Goal: Task Accomplishment & Management: Use online tool/utility

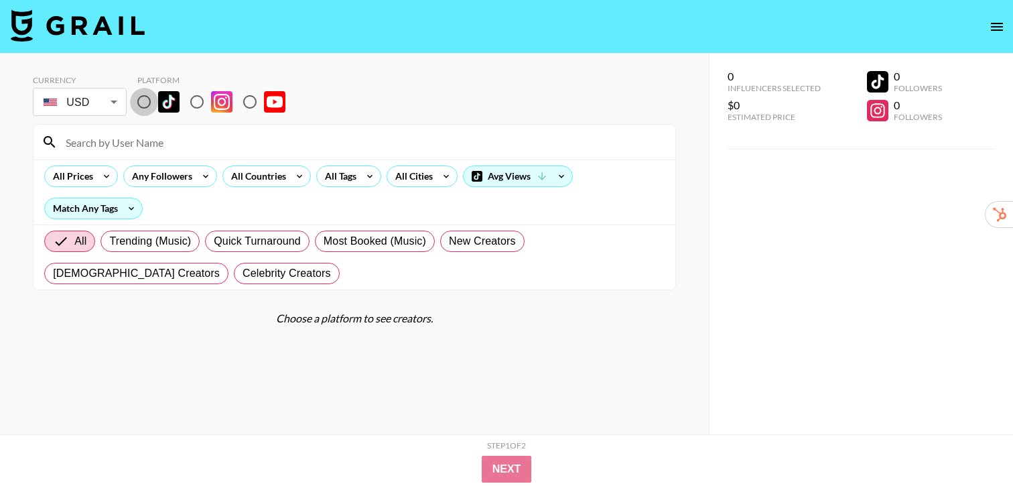
click at [139, 105] on input "radio" at bounding box center [144, 102] width 28 height 28
radio input "true"
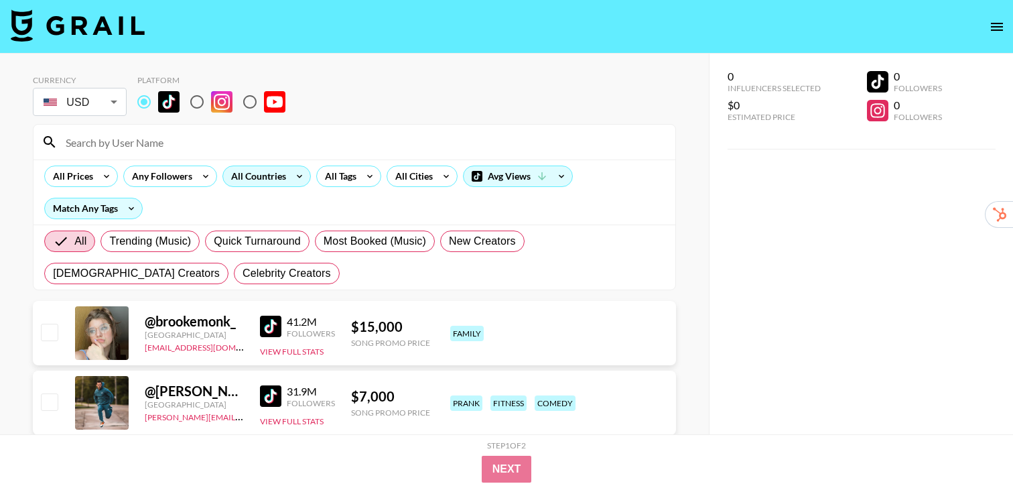
click at [286, 178] on div "All Countries" at bounding box center [256, 176] width 66 height 20
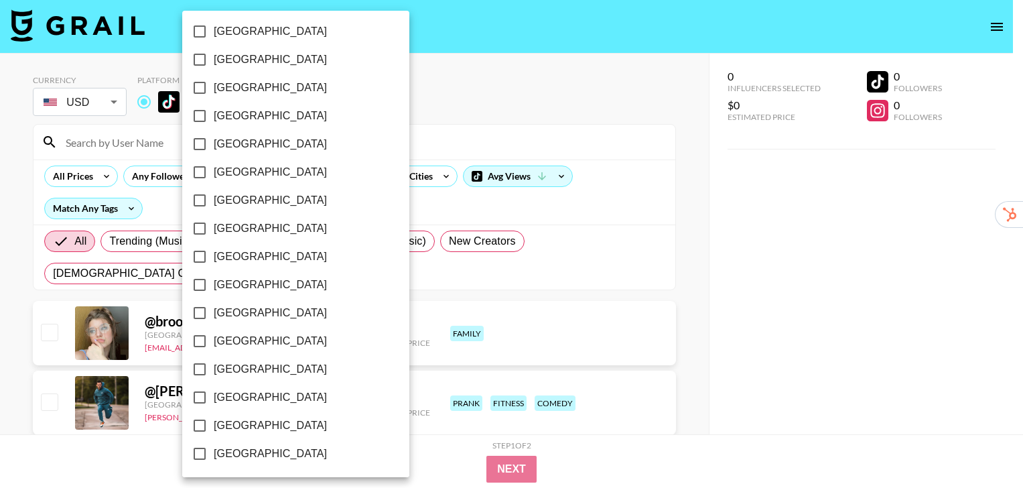
scroll to position [1075, 0]
click at [259, 396] on span "[GEOGRAPHIC_DATA]" at bounding box center [270, 396] width 113 height 16
click at [214, 396] on input "[GEOGRAPHIC_DATA]" at bounding box center [200, 396] width 28 height 28
checkbox input "true"
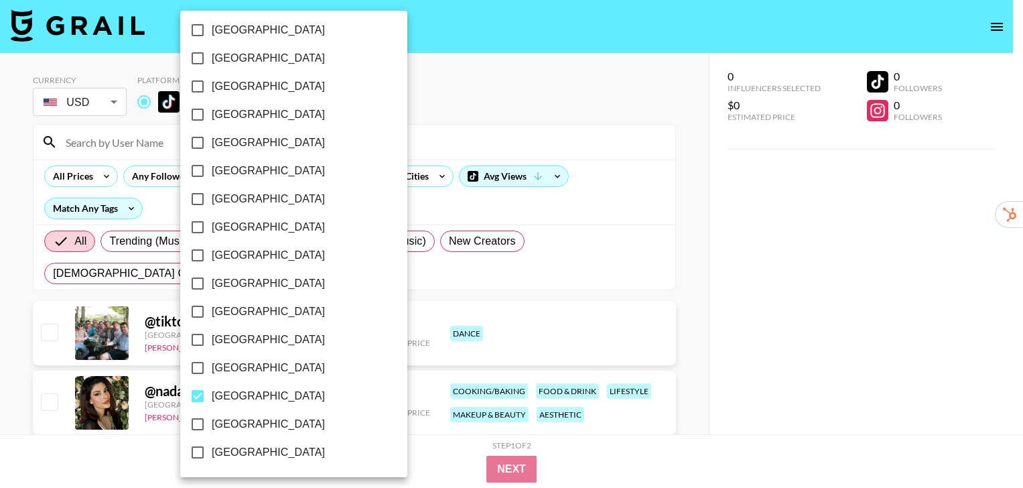
click at [693, 269] on div at bounding box center [511, 244] width 1023 height 488
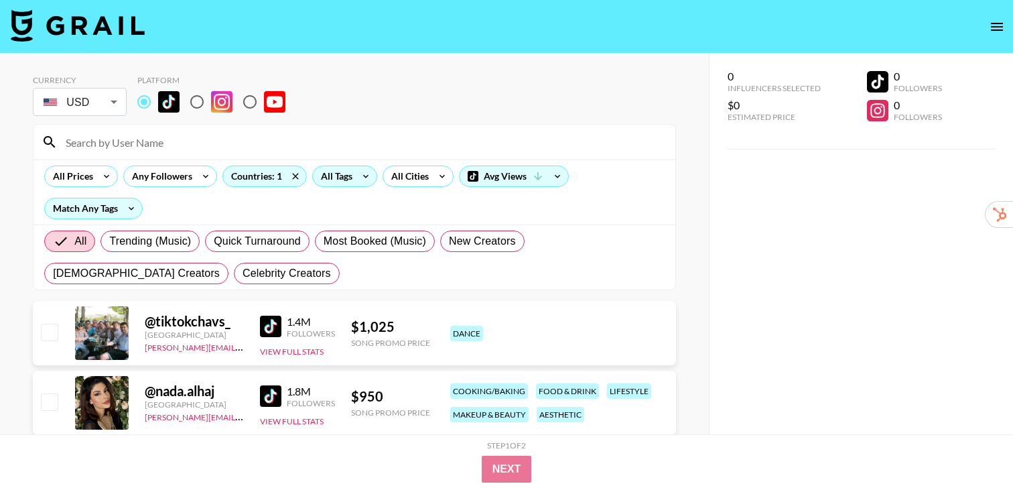
click at [360, 174] on icon at bounding box center [365, 176] width 21 height 20
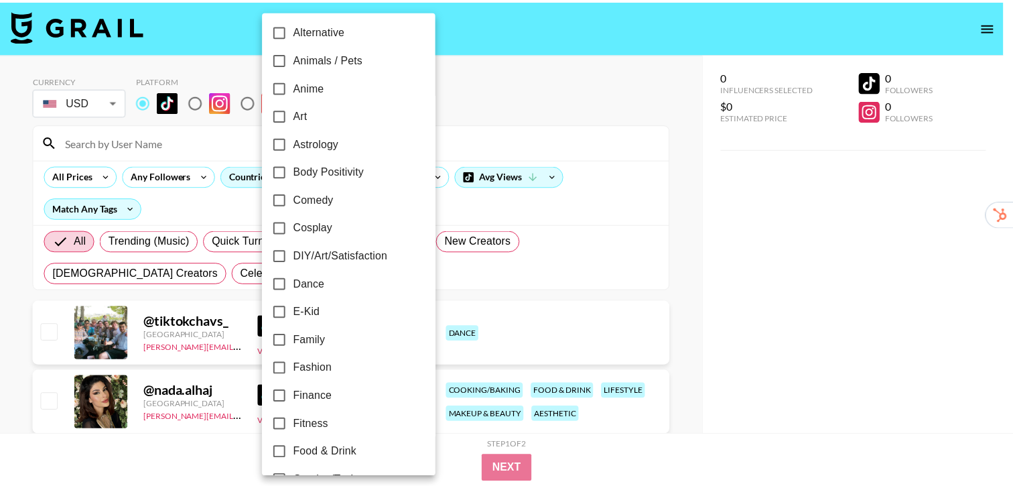
scroll to position [88, 0]
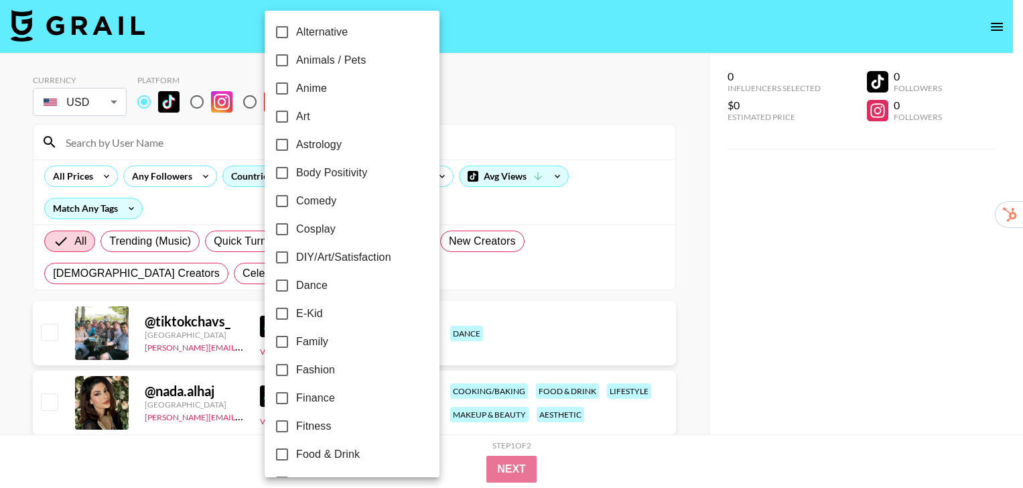
click at [690, 265] on div at bounding box center [511, 244] width 1023 height 488
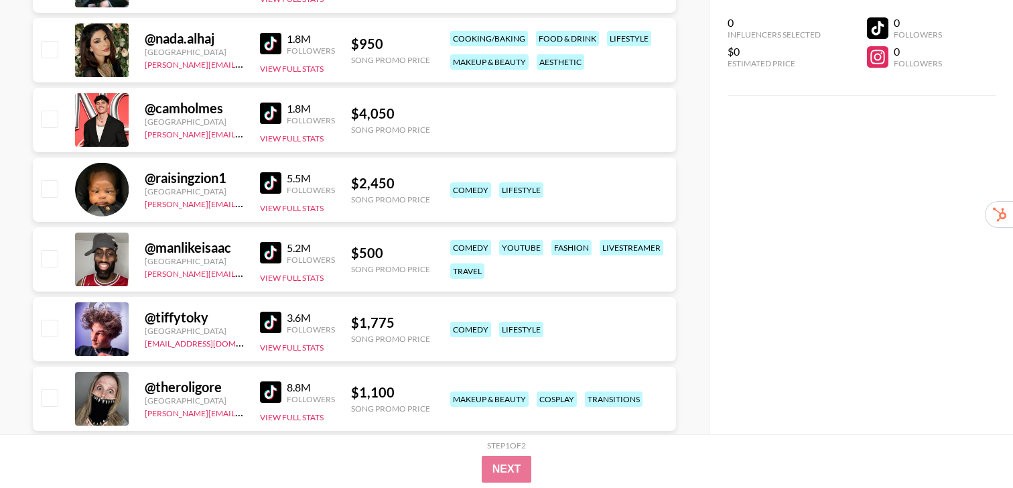
scroll to position [357, 0]
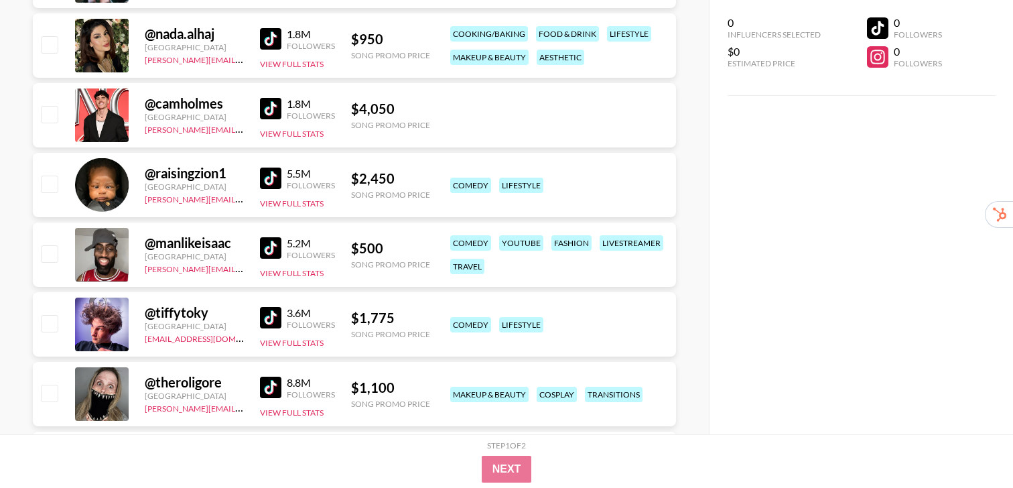
click at [271, 257] on img at bounding box center [270, 247] width 21 height 21
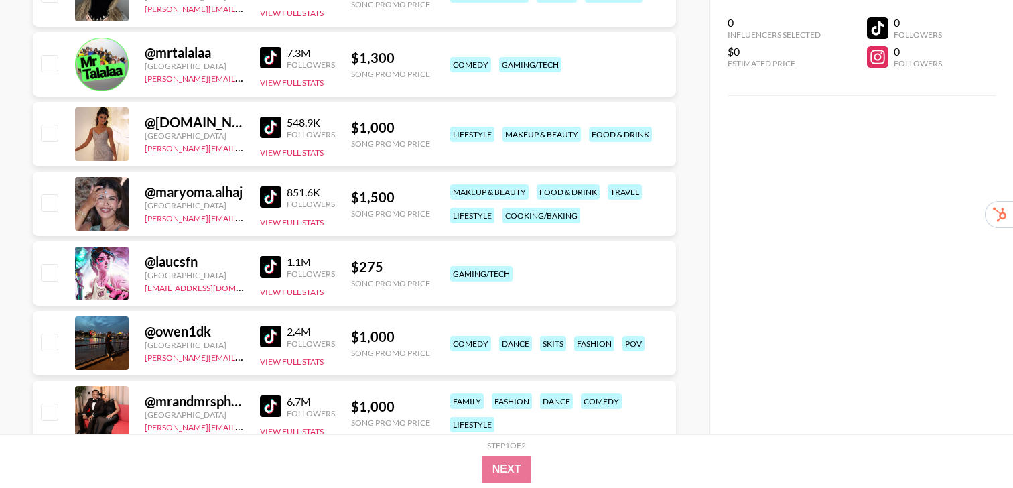
scroll to position [803, 0]
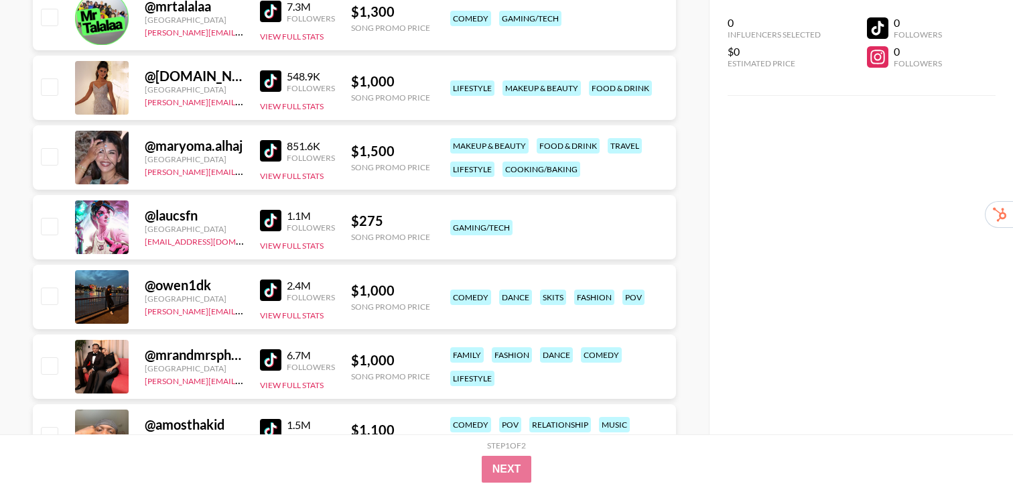
click at [268, 289] on img at bounding box center [270, 289] width 21 height 21
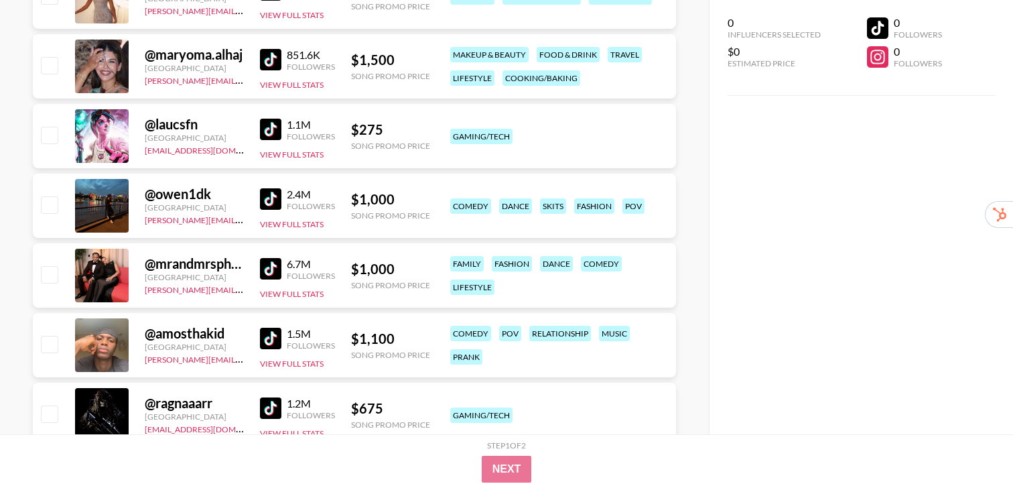
scroll to position [897, 0]
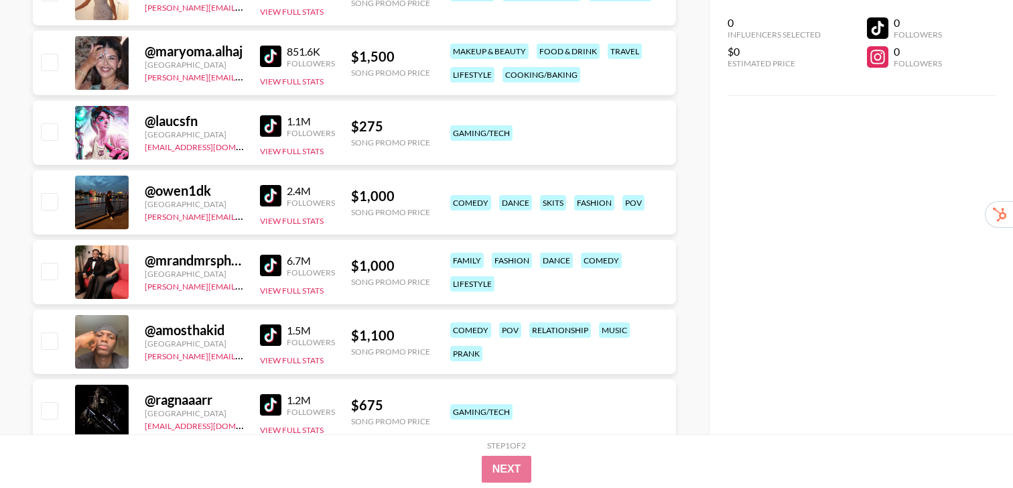
click at [270, 271] on img at bounding box center [270, 265] width 21 height 21
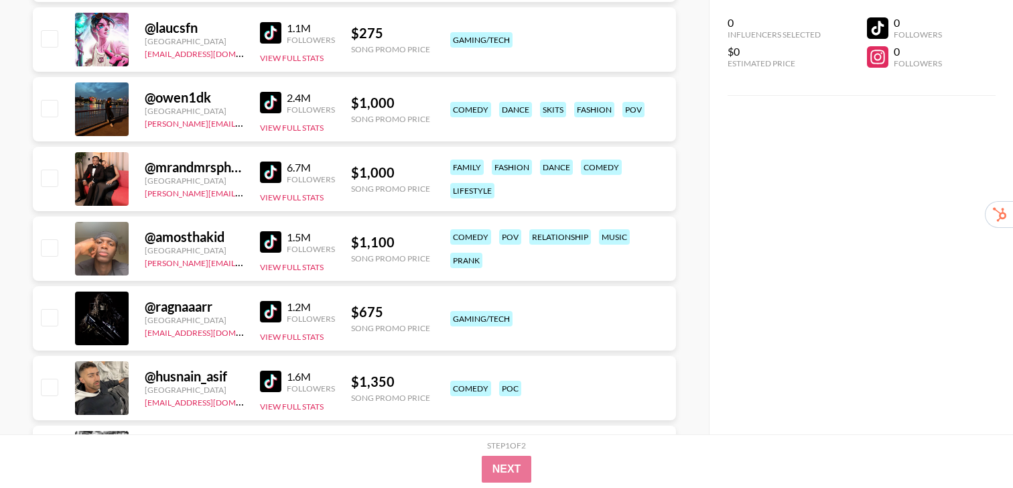
scroll to position [991, 0]
click at [273, 243] on img at bounding box center [270, 241] width 21 height 21
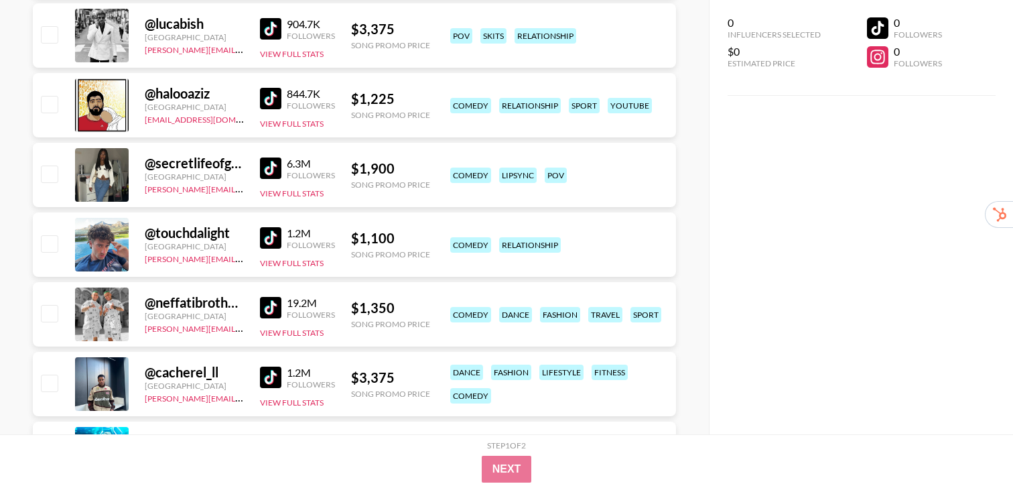
scroll to position [1417, 0]
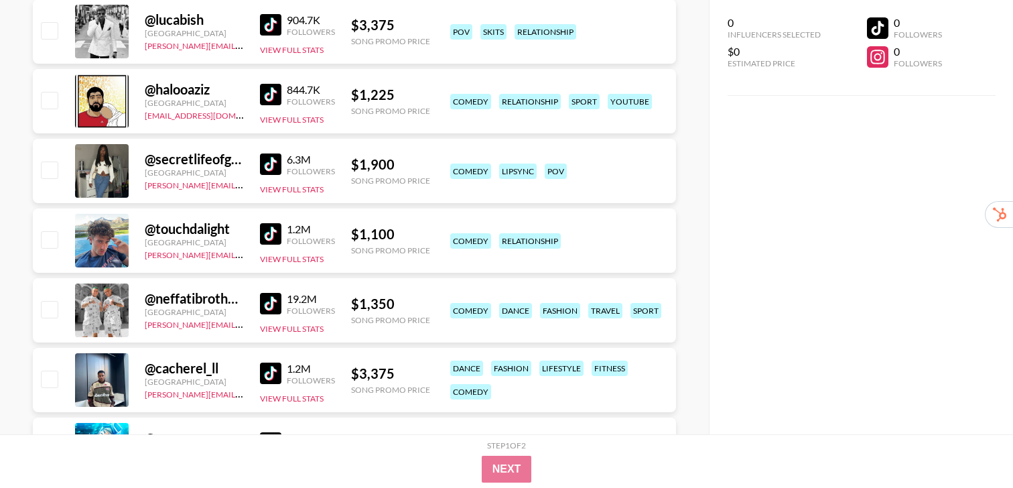
click at [271, 232] on img at bounding box center [270, 233] width 21 height 21
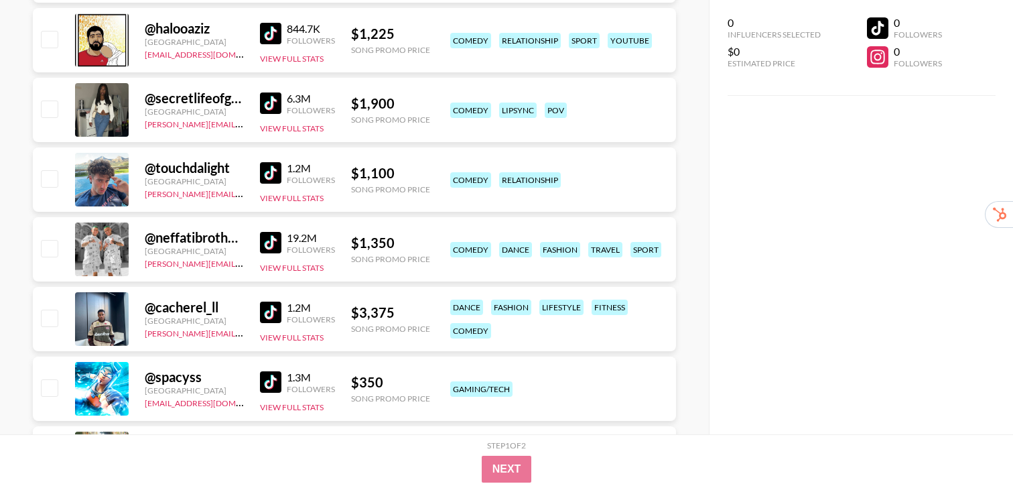
scroll to position [1478, 0]
click at [267, 243] on img at bounding box center [270, 241] width 21 height 21
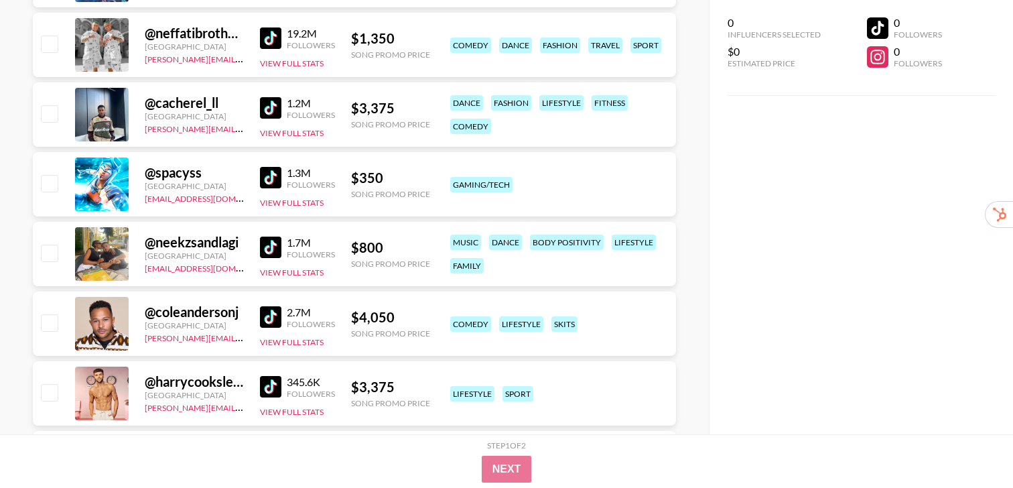
scroll to position [1683, 0]
click at [260, 245] on img at bounding box center [270, 246] width 21 height 21
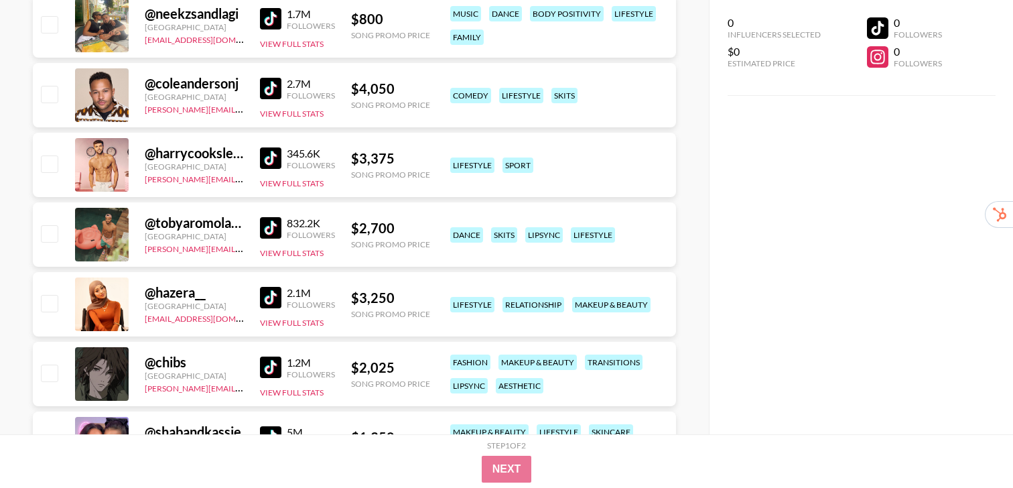
scroll to position [1910, 0]
click at [269, 231] on img at bounding box center [270, 228] width 21 height 21
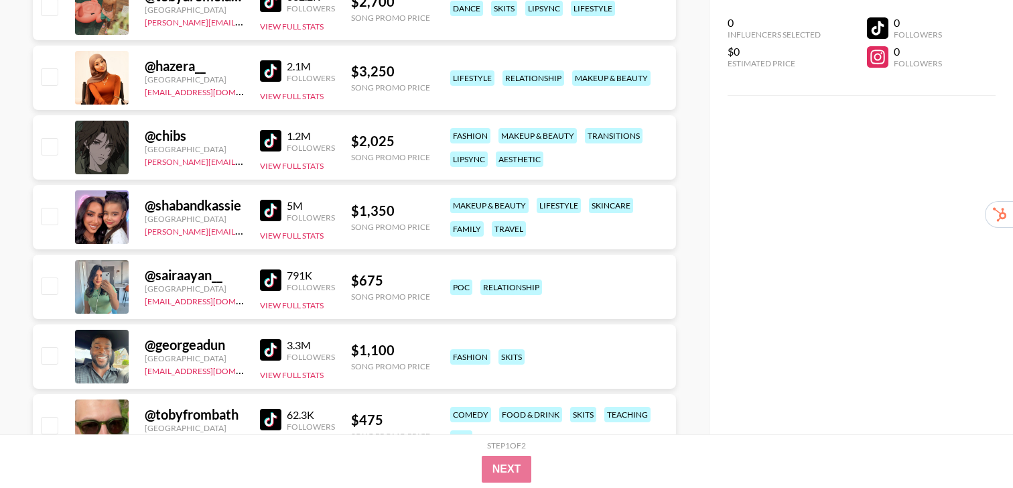
scroll to position [2138, 0]
click at [263, 348] on img at bounding box center [270, 348] width 21 height 21
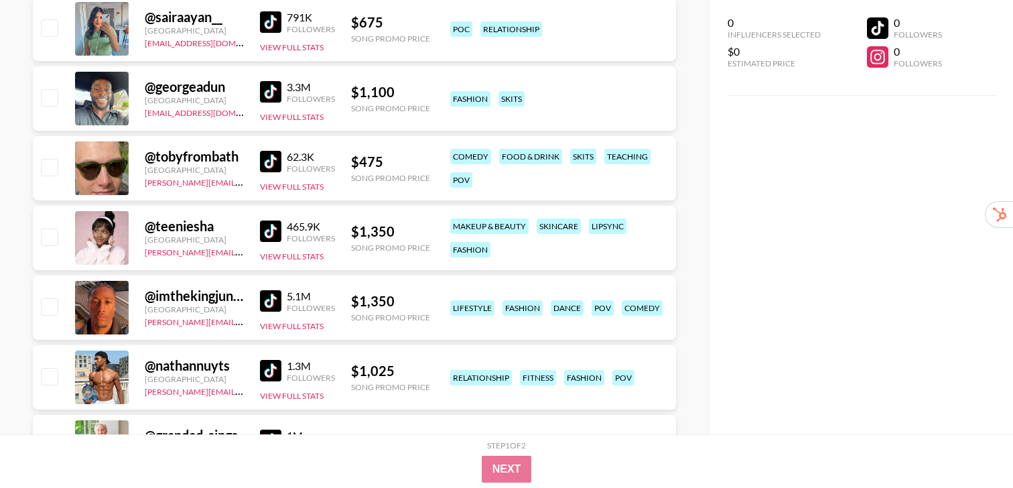
scroll to position [2429, 0]
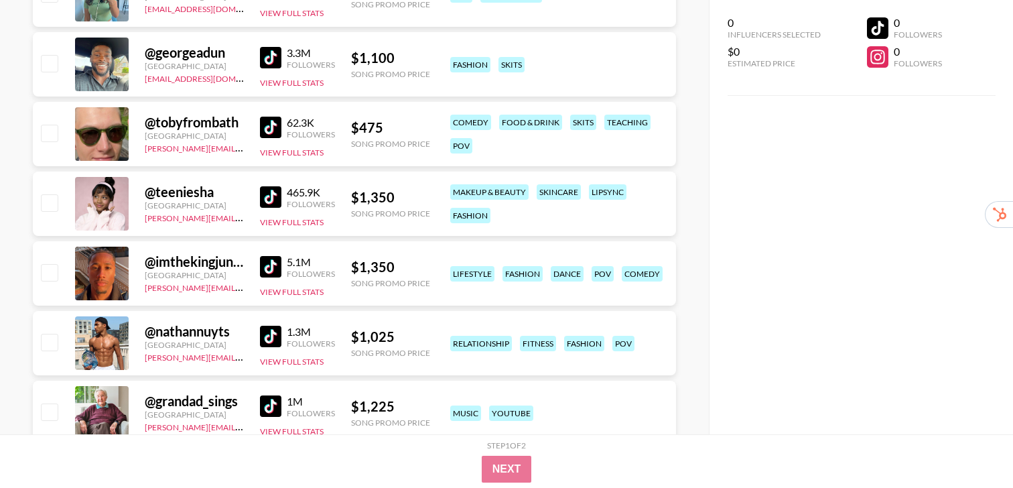
click at [268, 265] on img at bounding box center [270, 266] width 21 height 21
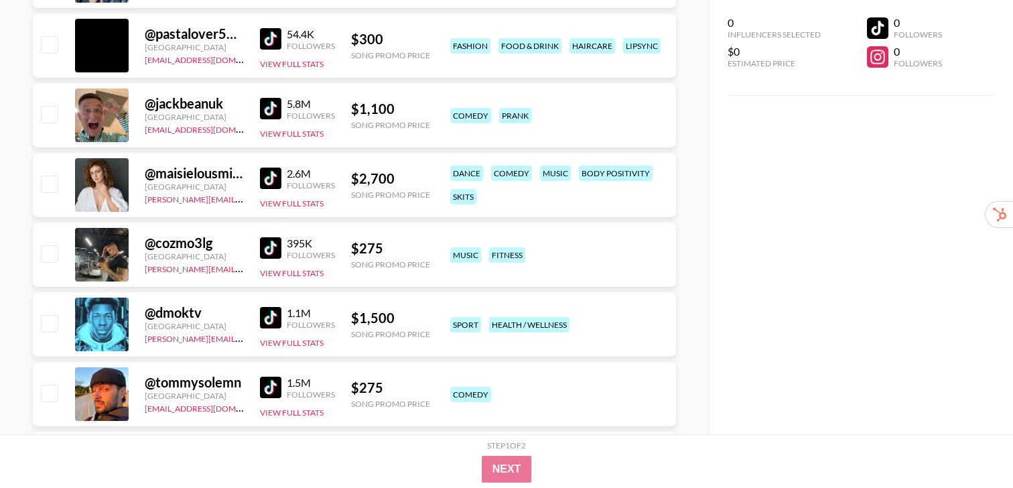
scroll to position [3008, 0]
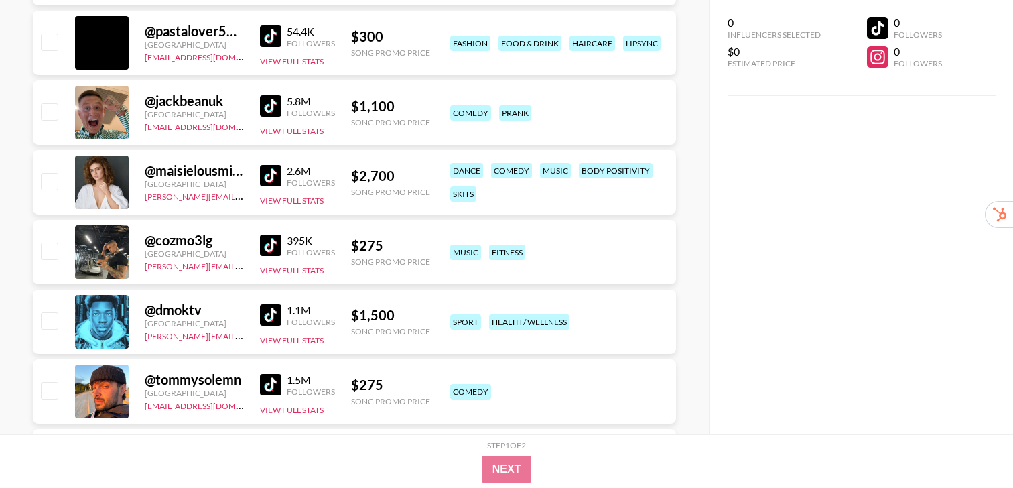
click at [273, 317] on img at bounding box center [270, 314] width 21 height 21
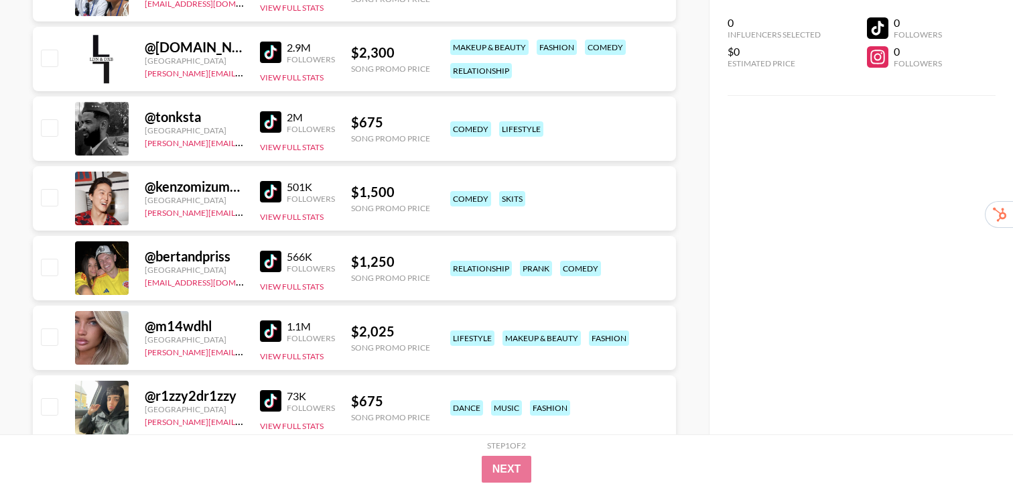
scroll to position [3975, 0]
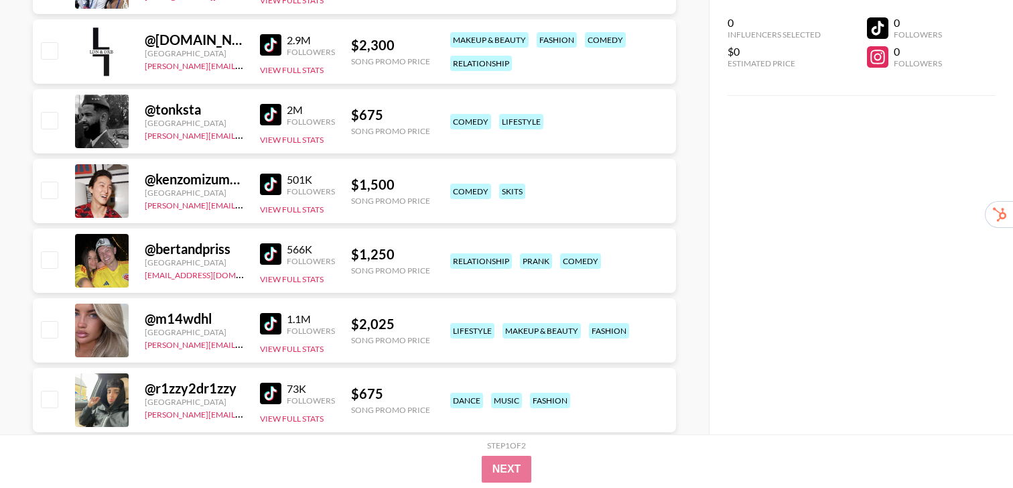
click at [269, 320] on img at bounding box center [270, 323] width 21 height 21
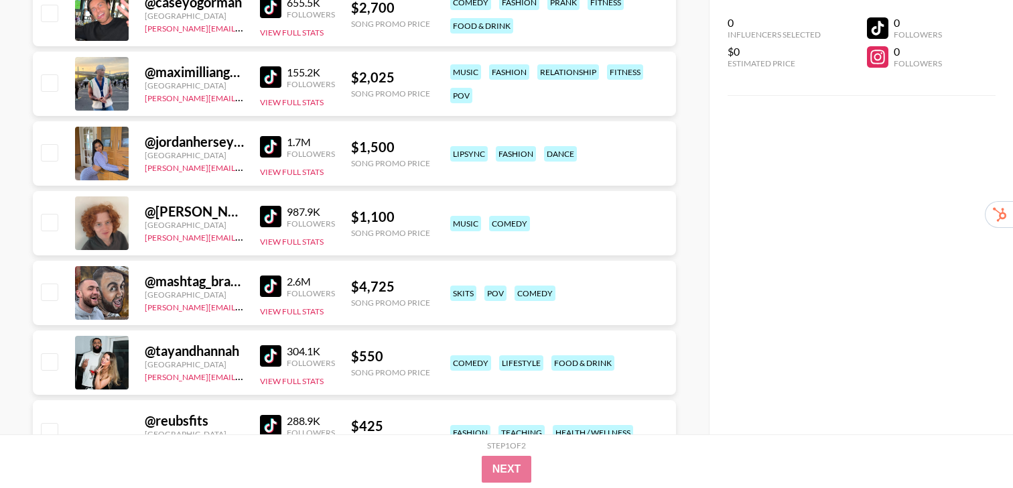
scroll to position [5235, 0]
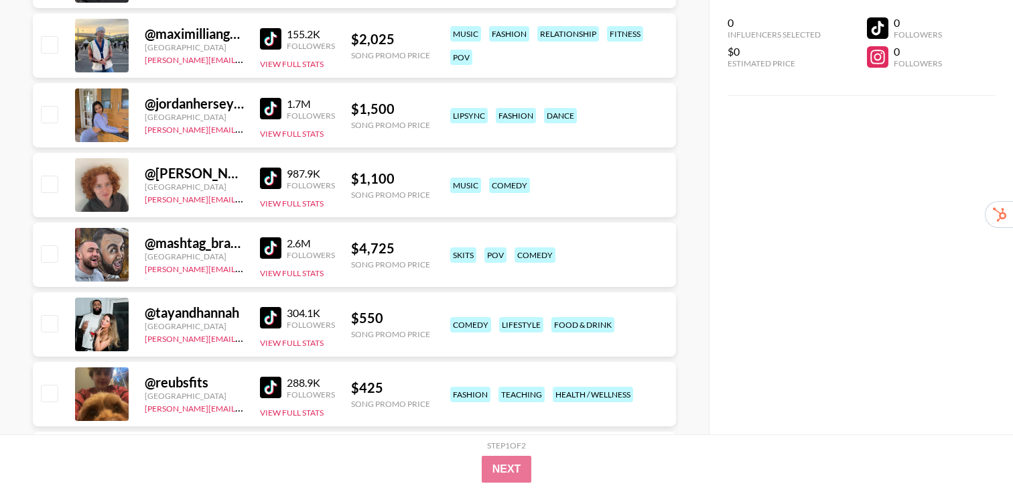
click at [278, 314] on img at bounding box center [270, 317] width 21 height 21
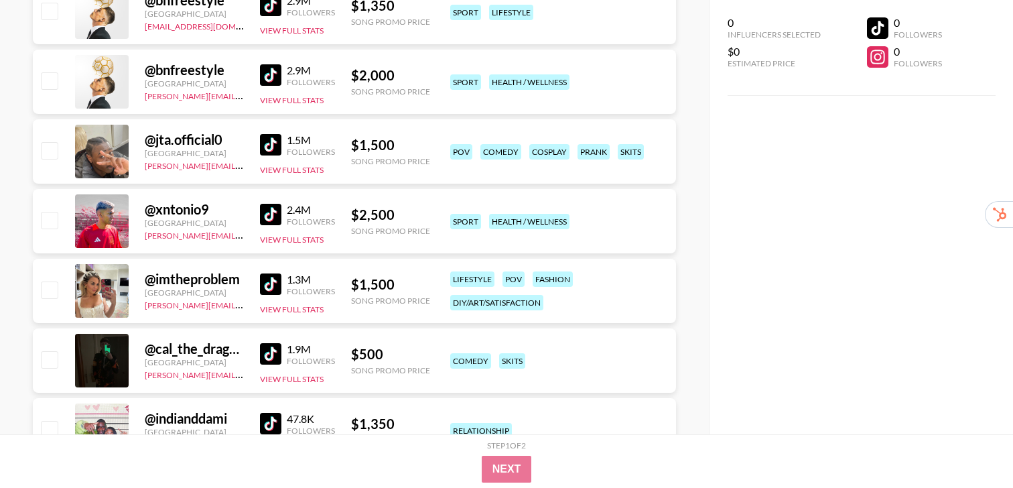
scroll to position [5838, 0]
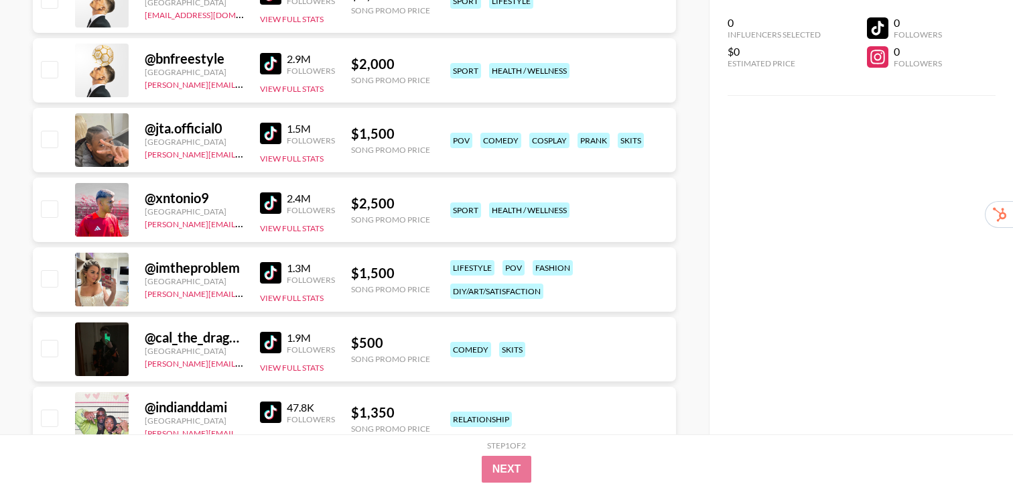
click at [265, 273] on img at bounding box center [270, 272] width 21 height 21
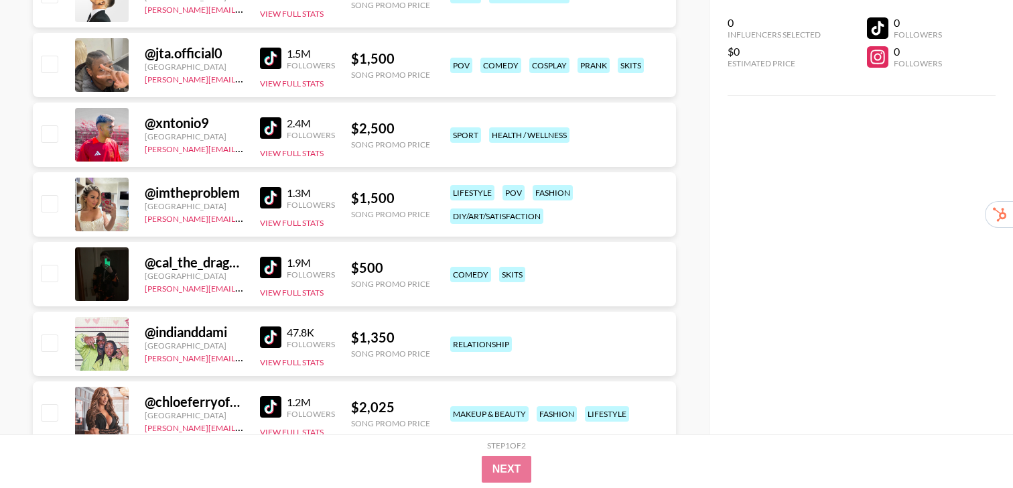
scroll to position [5975, 0]
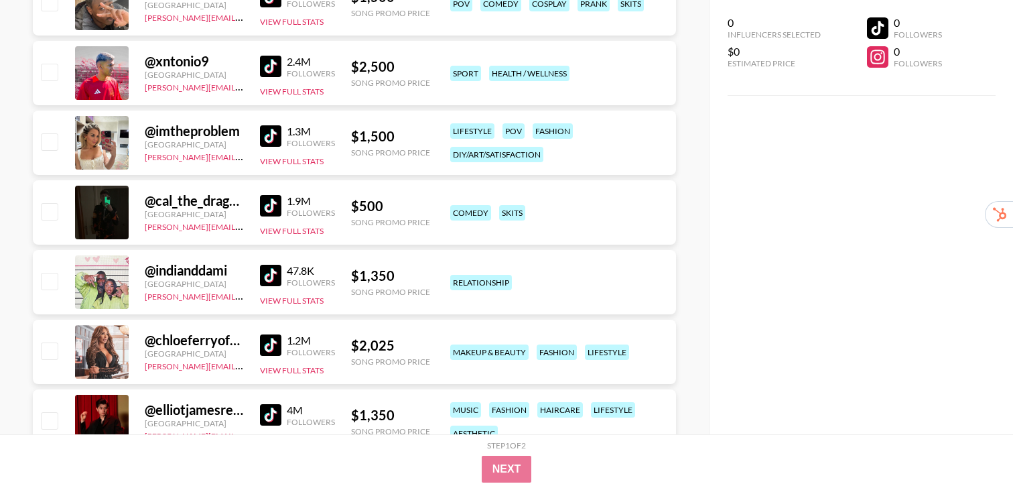
click at [263, 272] on img at bounding box center [270, 275] width 21 height 21
